Goal: Task Accomplishment & Management: Use online tool/utility

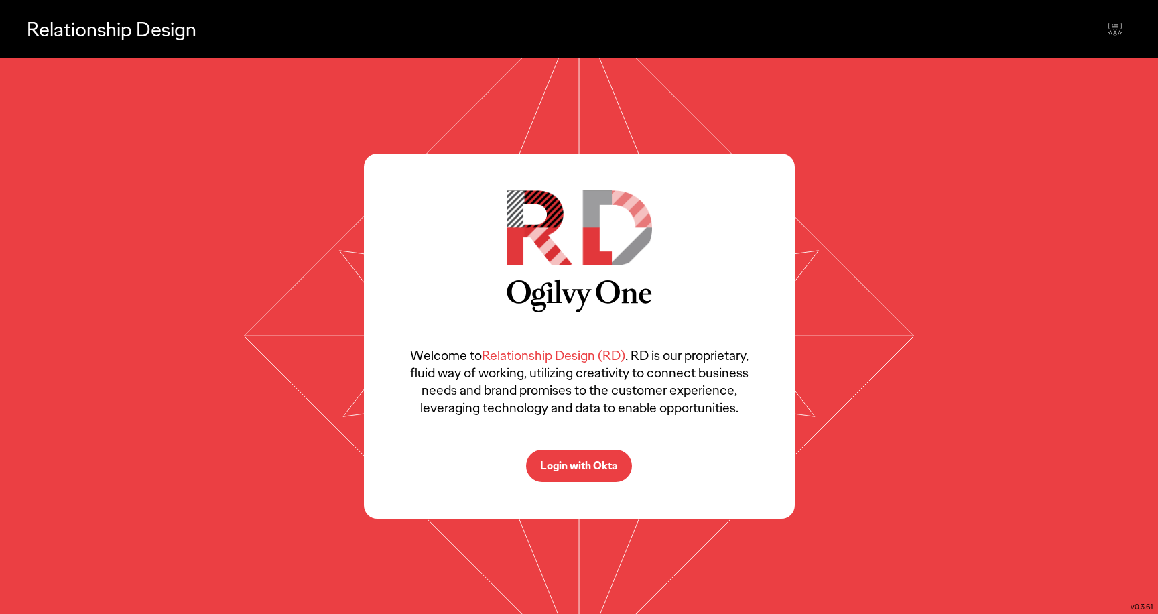
click at [594, 470] on p "Login with Okta" at bounding box center [579, 465] width 78 height 11
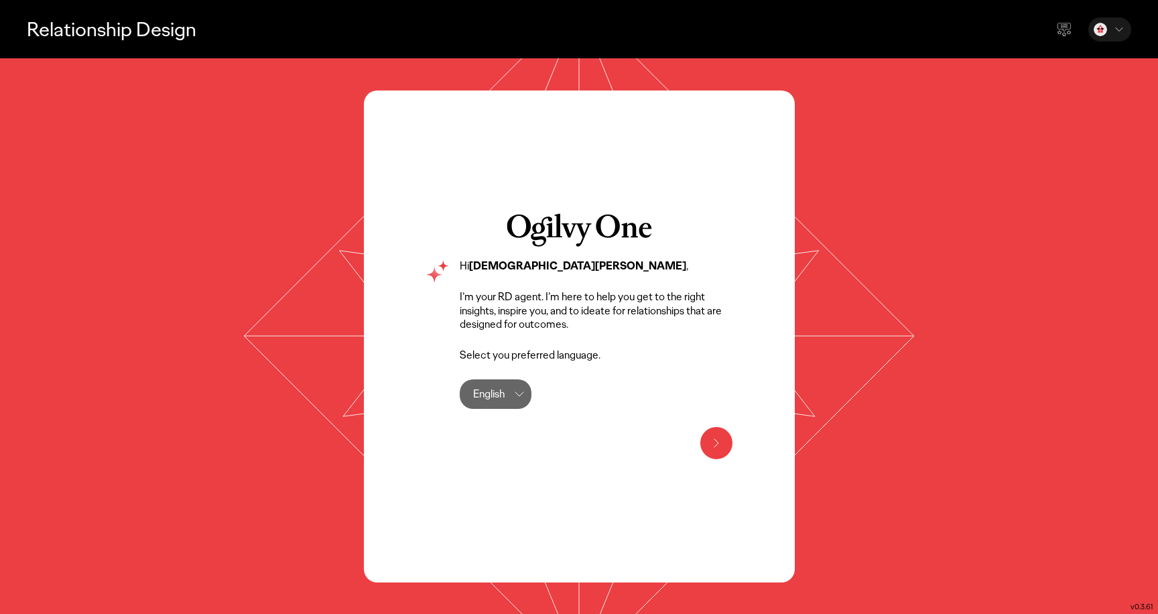
click at [511, 394] on div "English English" at bounding box center [496, 393] width 72 height 29
click at [693, 444] on div at bounding box center [579, 443] width 307 height 32
click at [720, 444] on icon at bounding box center [716, 443] width 16 height 16
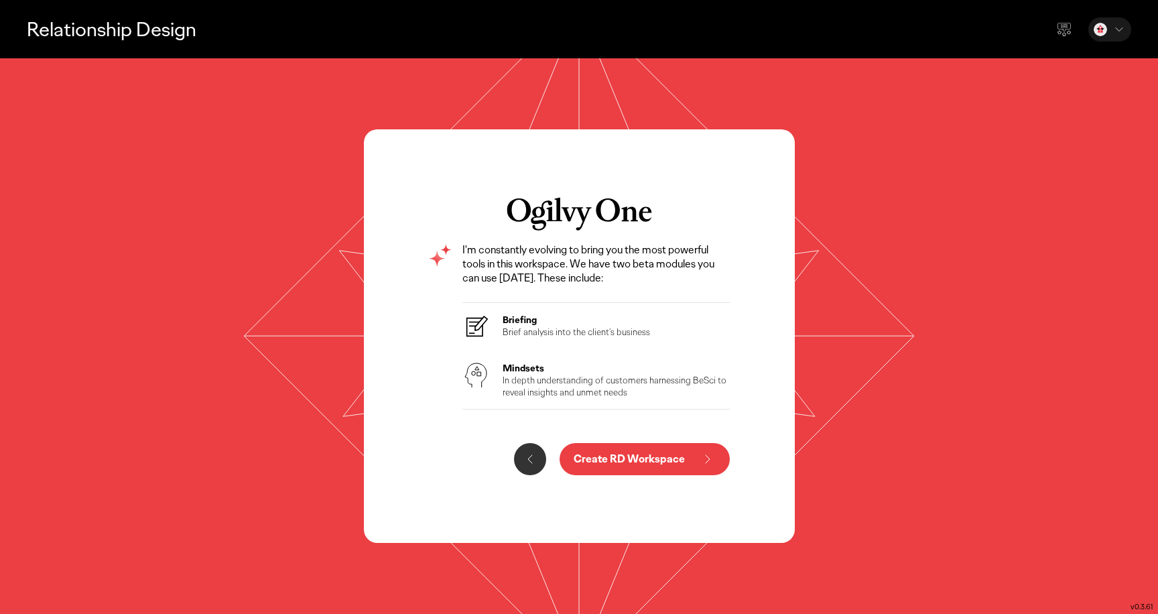
click at [648, 464] on p "Create RD Workspace" at bounding box center [629, 459] width 111 height 11
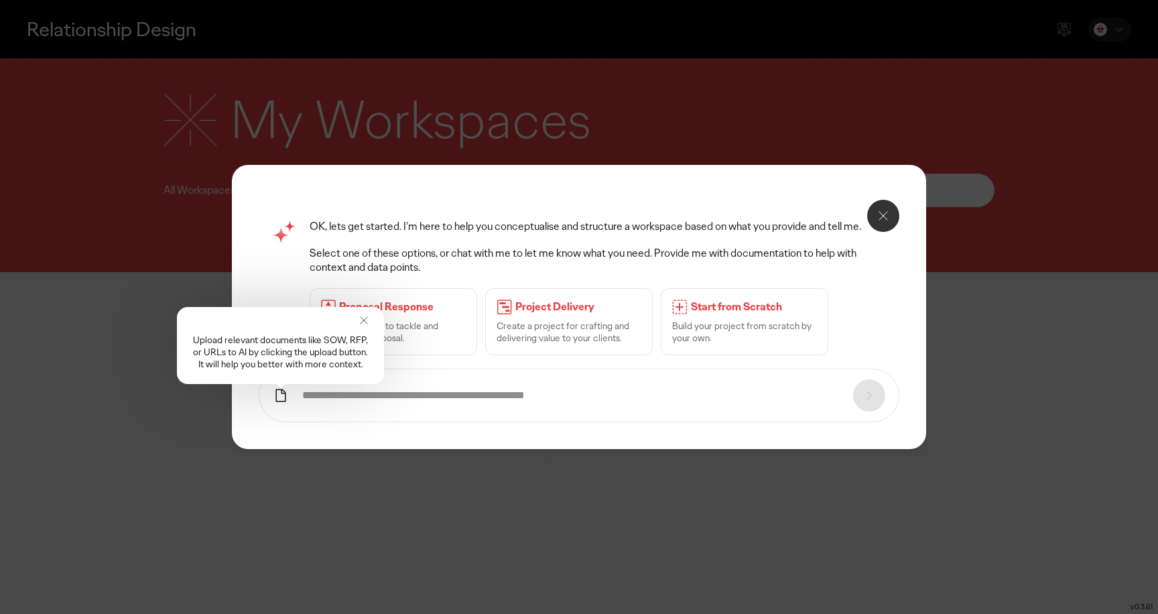
click at [363, 324] on icon at bounding box center [363, 320] width 13 height 13
